Goal: Task Accomplishment & Management: Manage account settings

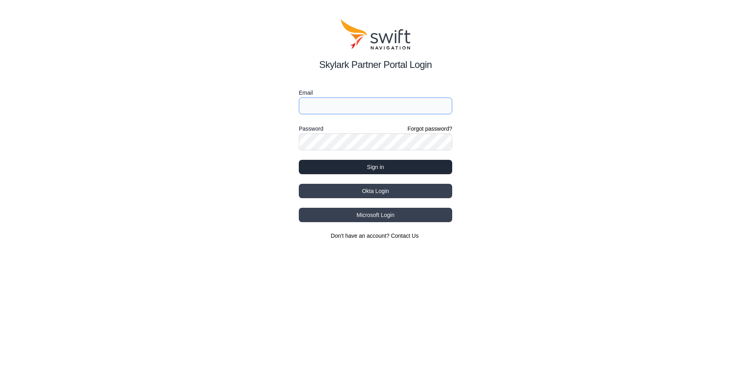
type input "cmaisonpierre@swift-nav.com"
click at [370, 163] on button "Sign in" at bounding box center [375, 167] width 153 height 14
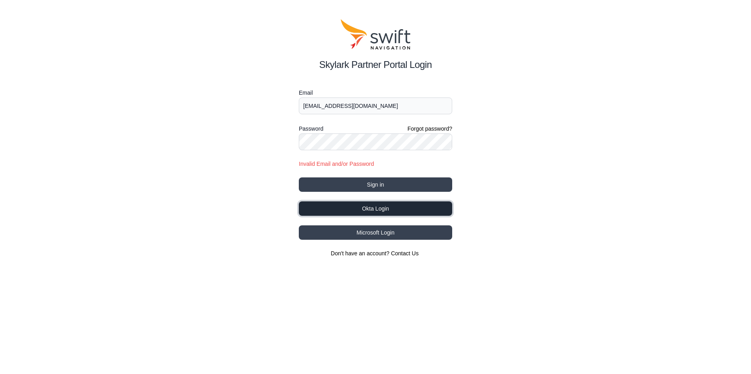
click at [380, 209] on button "Okta Login" at bounding box center [375, 208] width 153 height 14
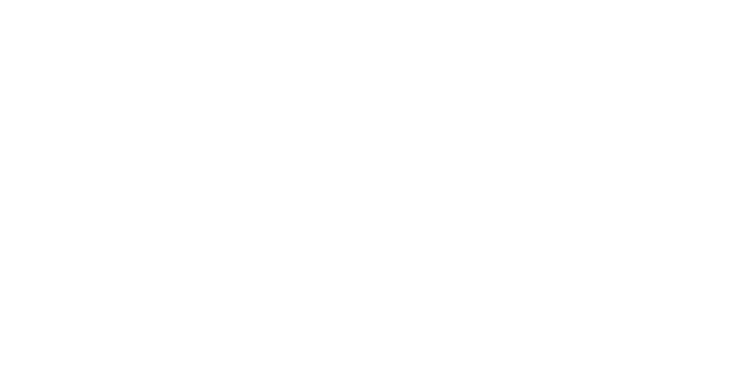
select select
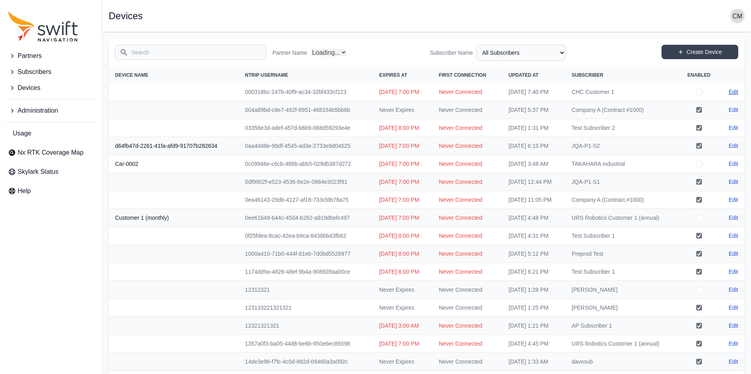
select select "Partner Name"
click at [735, 127] on link "Edit" at bounding box center [734, 128] width 10 height 8
select select "1643c865-6079-4dfb-ab66-e92dd5d63ab6"
select select "493e0afc-8df3-49c6-8c5d-e413060310a4"
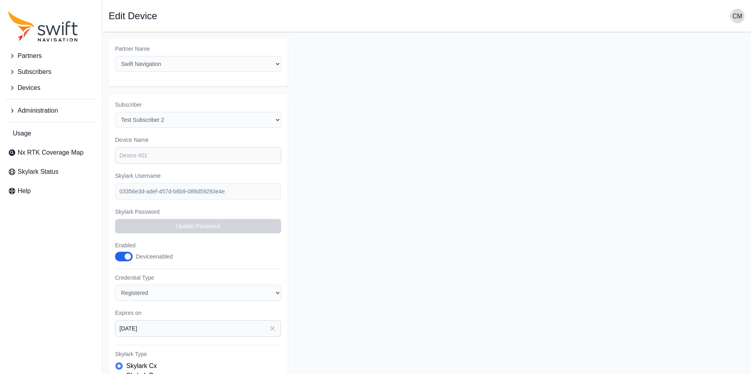
click at [120, 17] on h1 "Edit Device" at bounding box center [133, 16] width 48 height 10
copy h1 "Edit Device"
click at [146, 164] on div "Subscriber Select a Subscriber asdsad ; DROP TABLE "org" ; ㈱試験用 1234 543gfdsgfd…" at bounding box center [198, 308] width 179 height 428
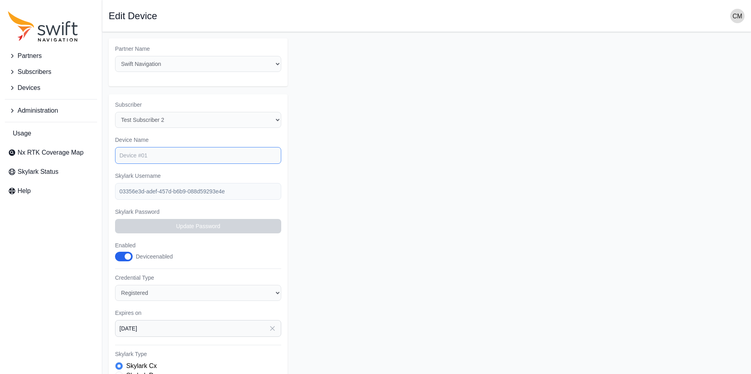
click at [146, 163] on input "Device Name" at bounding box center [198, 155] width 166 height 17
click at [398, 133] on form "Partner Name Select a Partner API Demo Auto Provisioning Demo beepbeep2 Bosch C…" at bounding box center [427, 280] width 636 height 484
click at [379, 130] on form "Partner Name Select a Partner API Demo Auto Provisioning Demo beepbeep2 Bosch C…" at bounding box center [427, 280] width 636 height 484
click at [312, 83] on form "Partner Name Select a Partner API Demo Auto Provisioning Demo beepbeep2 Bosch C…" at bounding box center [427, 280] width 636 height 484
click at [404, 121] on form "Partner Name Select a Partner API Demo Auto Provisioning Demo beepbeep2 Bosch C…" at bounding box center [427, 280] width 636 height 484
